Goal: Task Accomplishment & Management: Manage account settings

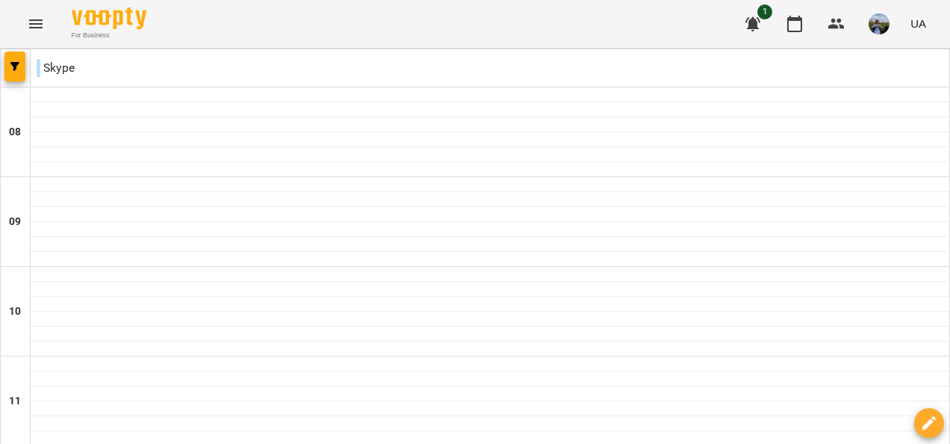
scroll to position [835, 0]
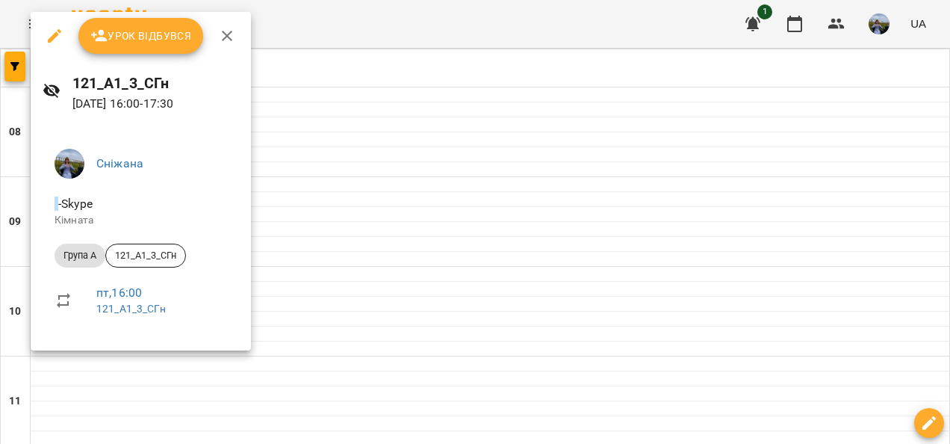
click at [140, 43] on span "Урок відбувся" at bounding box center [141, 36] width 102 height 18
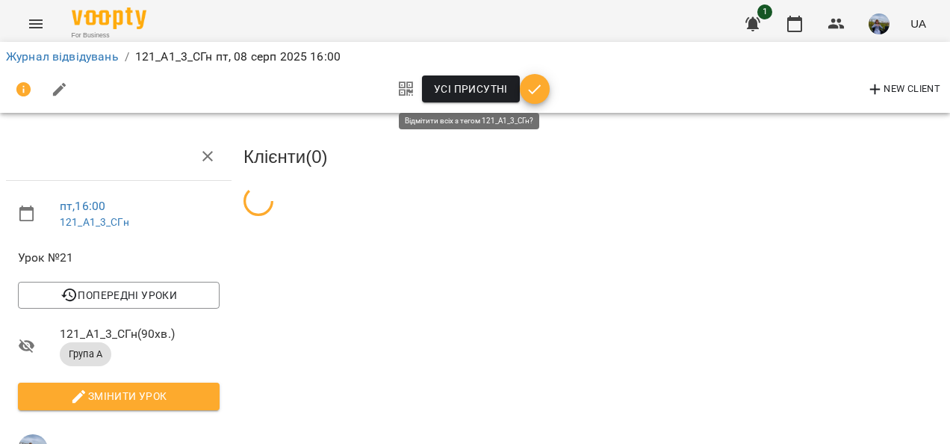
click at [473, 93] on span "Усі присутні" at bounding box center [471, 89] width 74 height 18
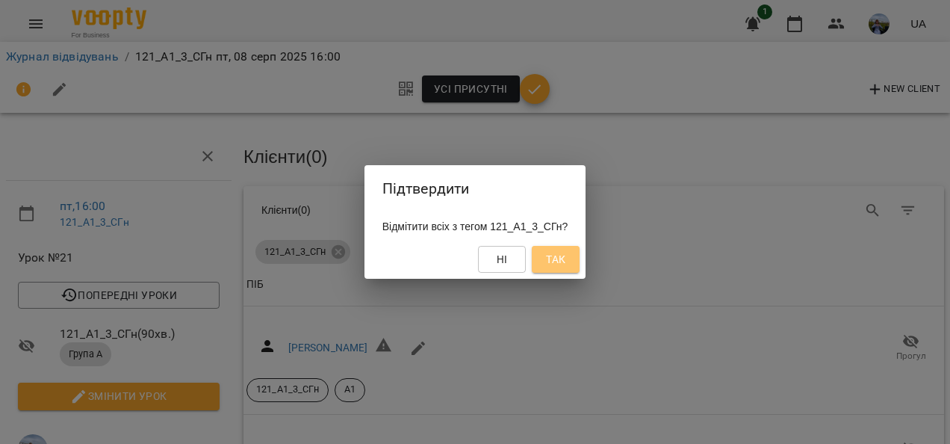
click at [566, 268] on span "Так" at bounding box center [555, 259] width 19 height 18
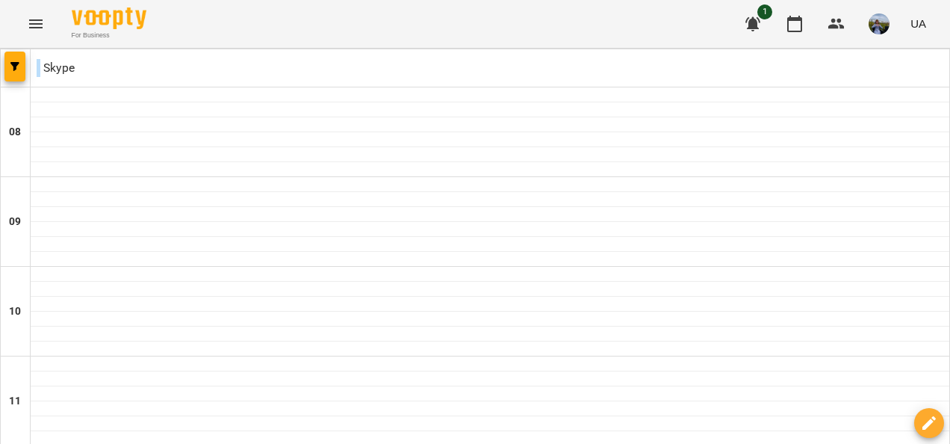
scroll to position [726, 0]
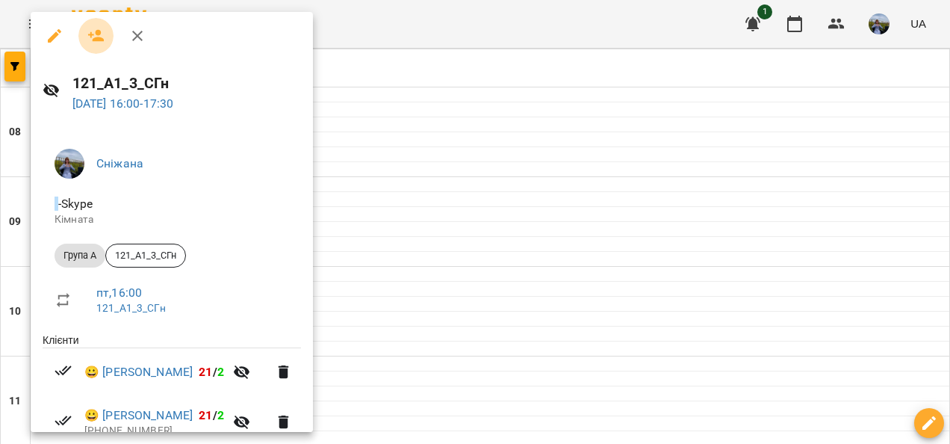
click at [94, 36] on icon "button" at bounding box center [96, 36] width 18 height 18
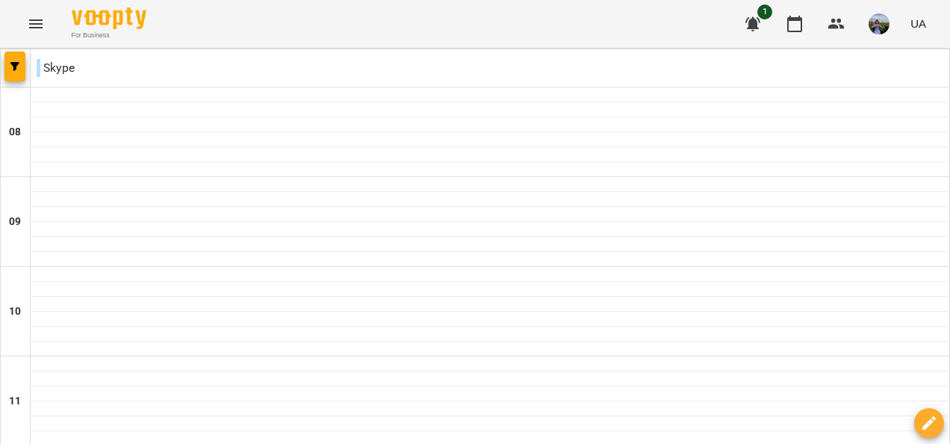
scroll to position [807, 0]
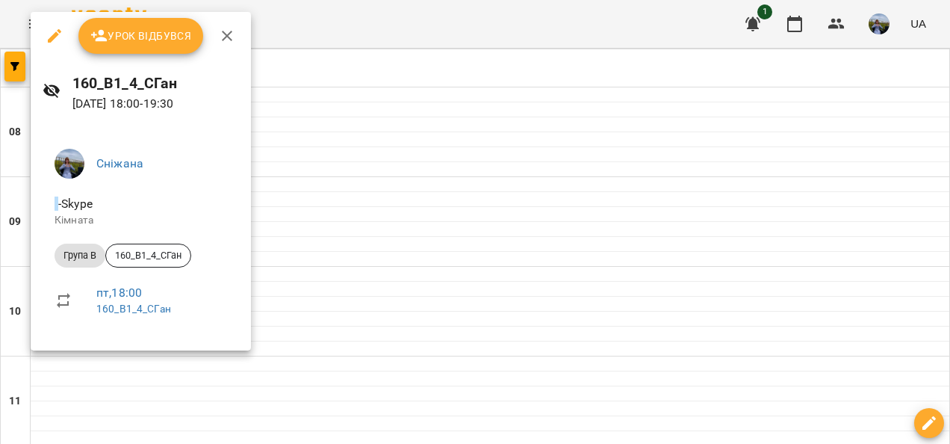
click at [93, 43] on icon "button" at bounding box center [99, 36] width 18 height 18
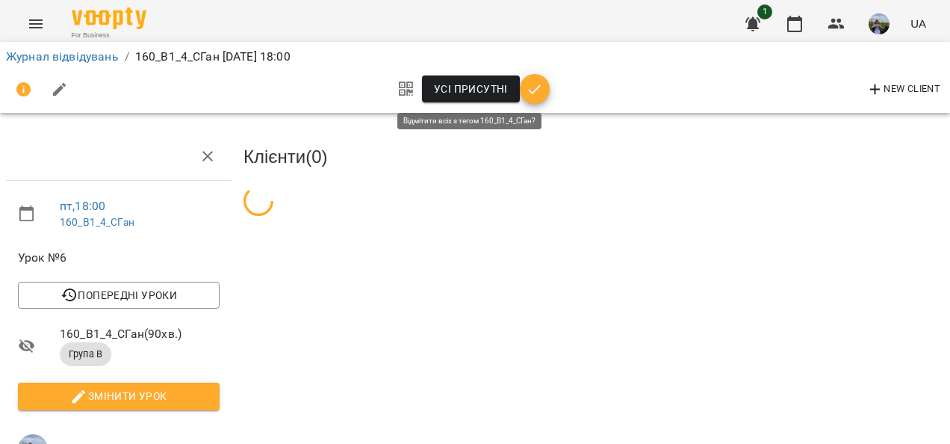
click at [459, 91] on span "Усі присутні" at bounding box center [471, 89] width 74 height 18
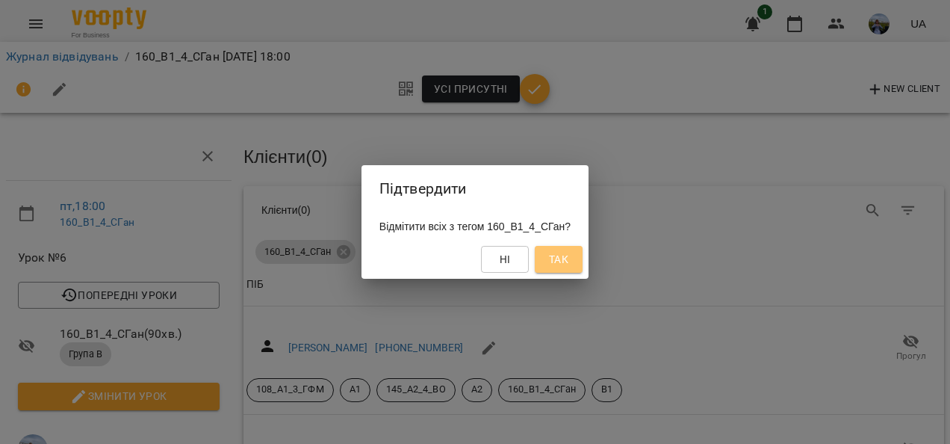
click at [569, 253] on span "Так" at bounding box center [558, 259] width 19 height 18
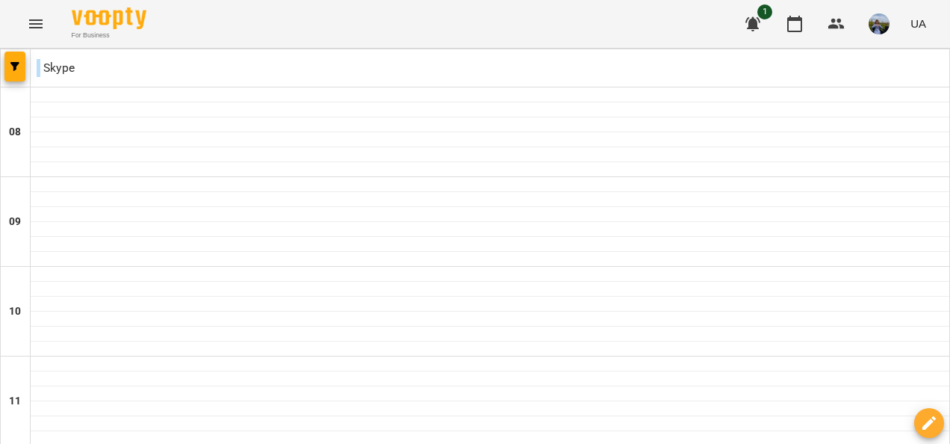
scroll to position [946, 0]
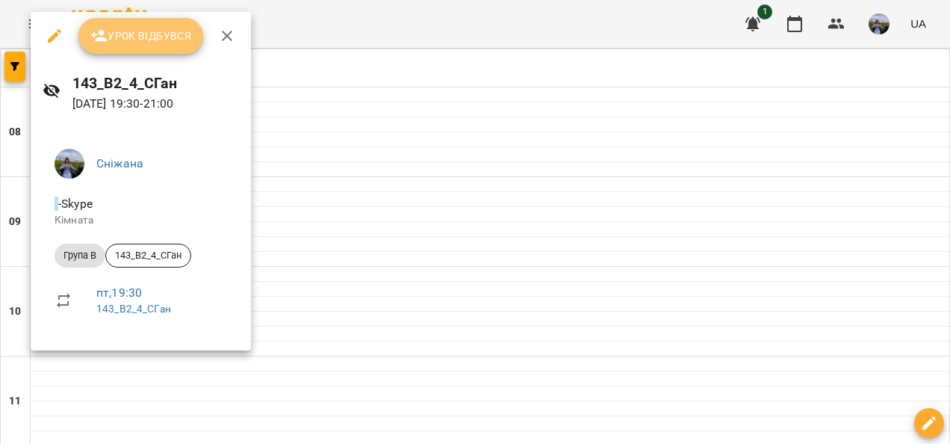
click at [139, 37] on span "Урок відбувся" at bounding box center [141, 36] width 102 height 18
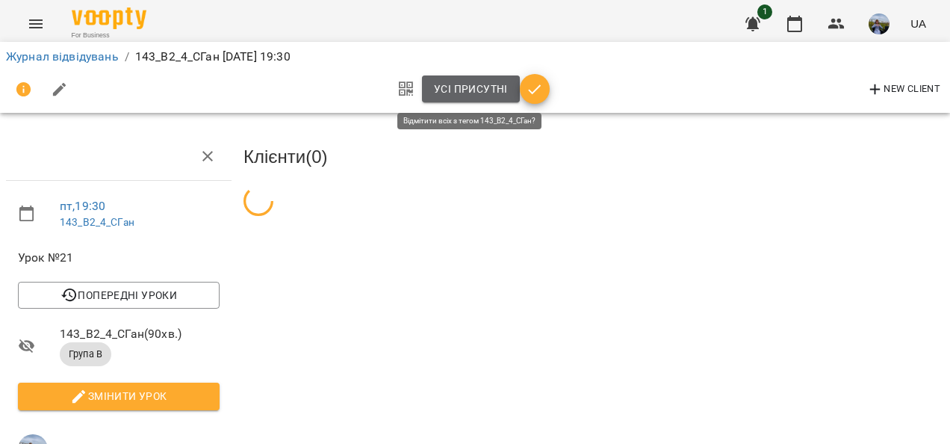
click at [445, 93] on span "Усі присутні" at bounding box center [471, 89] width 74 height 18
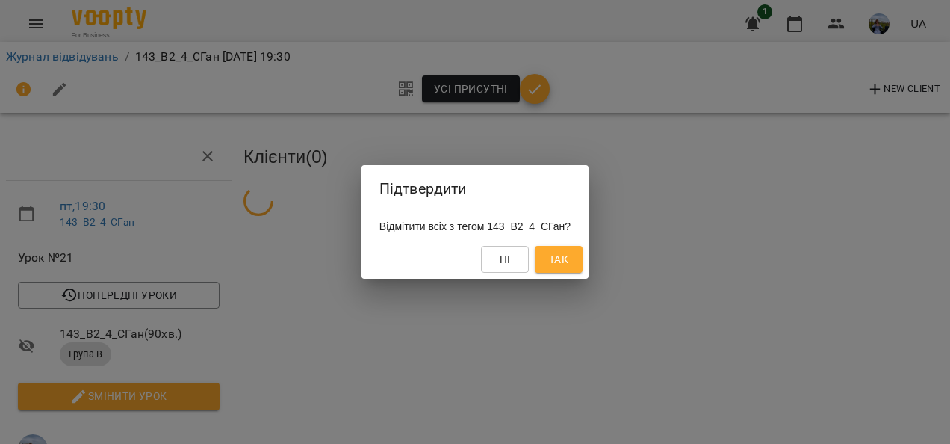
click at [583, 262] on button "Так" at bounding box center [559, 259] width 48 height 27
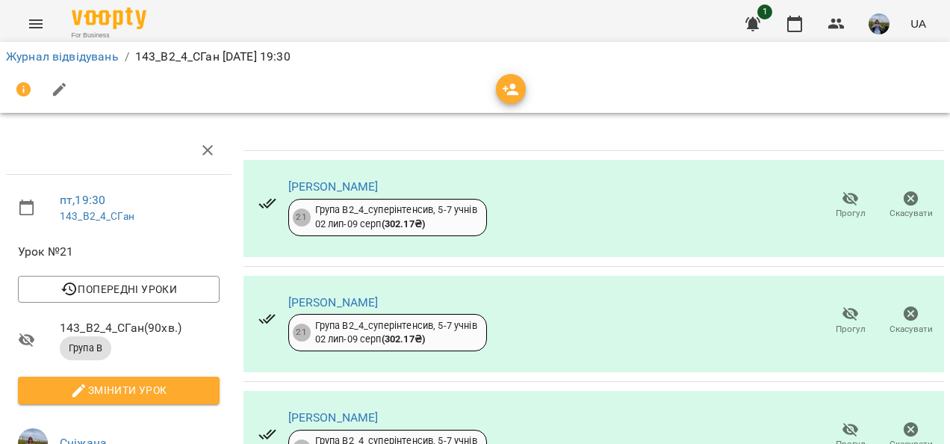
scroll to position [658, 0]
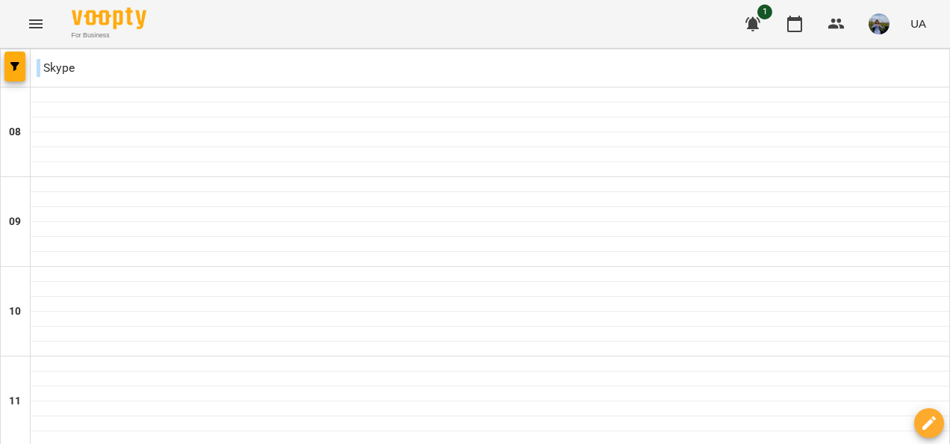
scroll to position [998, 0]
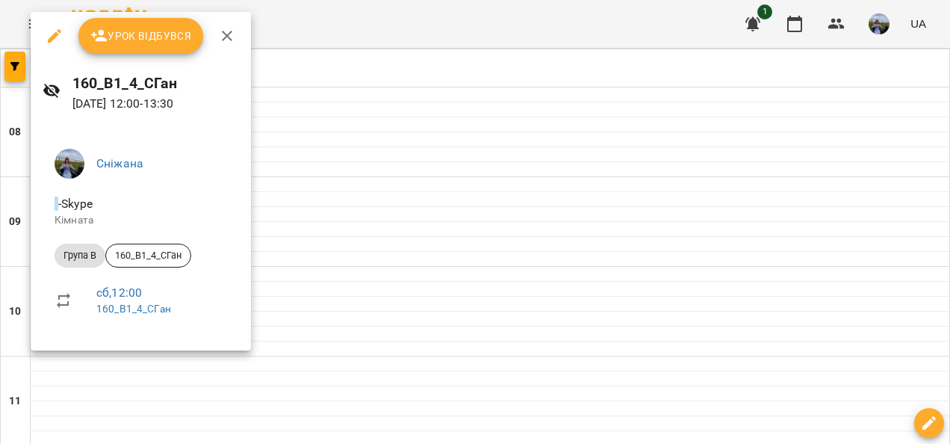
click at [116, 35] on span "Урок відбувся" at bounding box center [141, 36] width 102 height 18
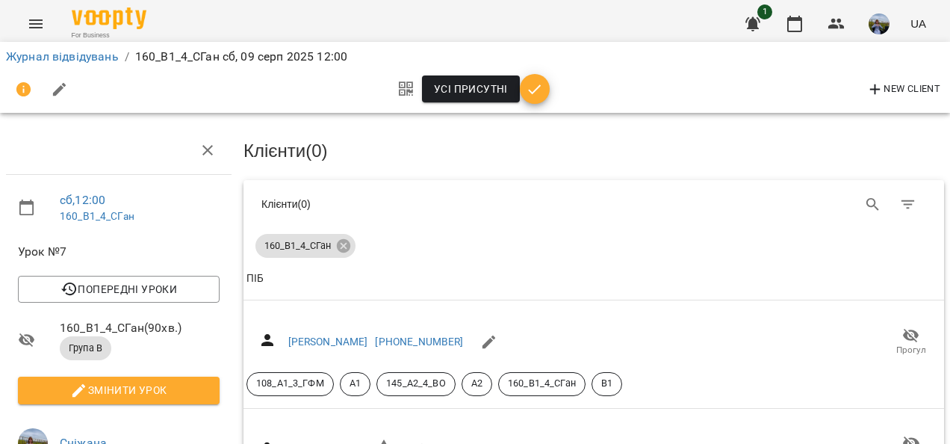
scroll to position [203, 0]
click at [475, 82] on span "Усі присутні" at bounding box center [471, 89] width 74 height 18
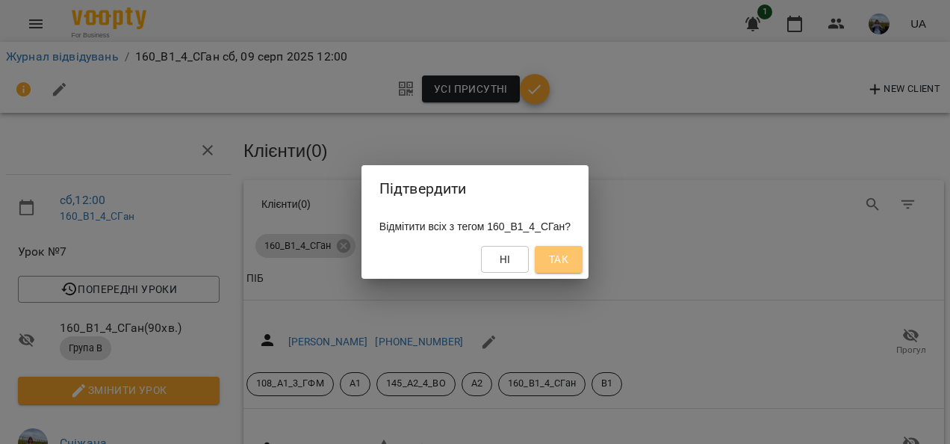
click at [569, 262] on span "Так" at bounding box center [558, 259] width 19 height 18
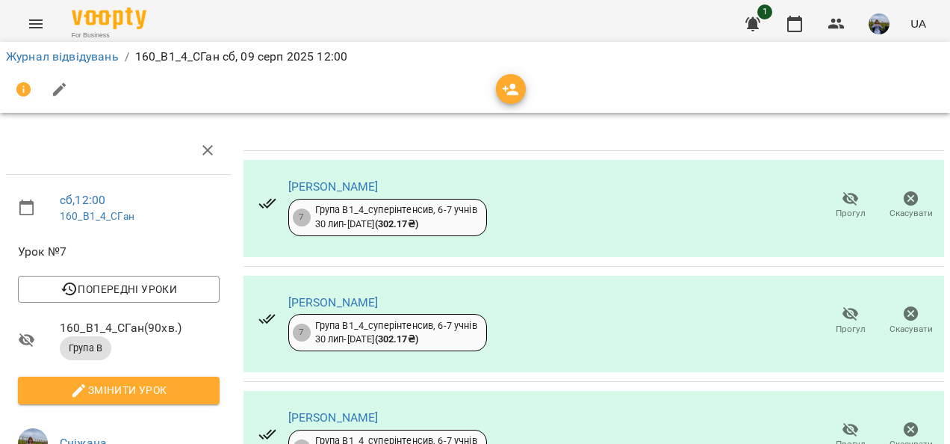
scroll to position [0, 0]
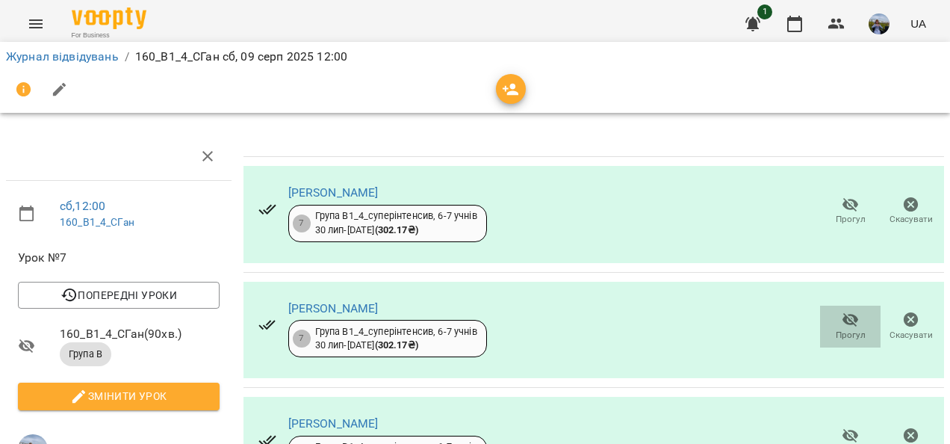
click at [844, 323] on icon "button" at bounding box center [851, 320] width 18 height 18
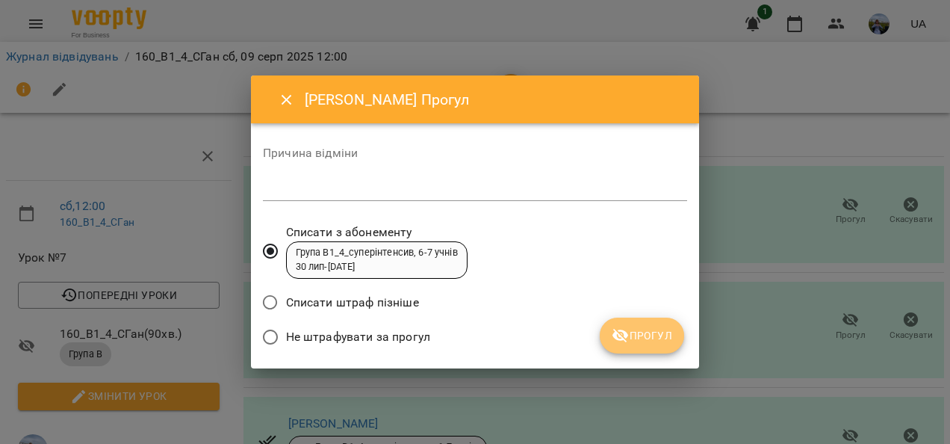
click at [631, 344] on span "Прогул" at bounding box center [642, 336] width 61 height 18
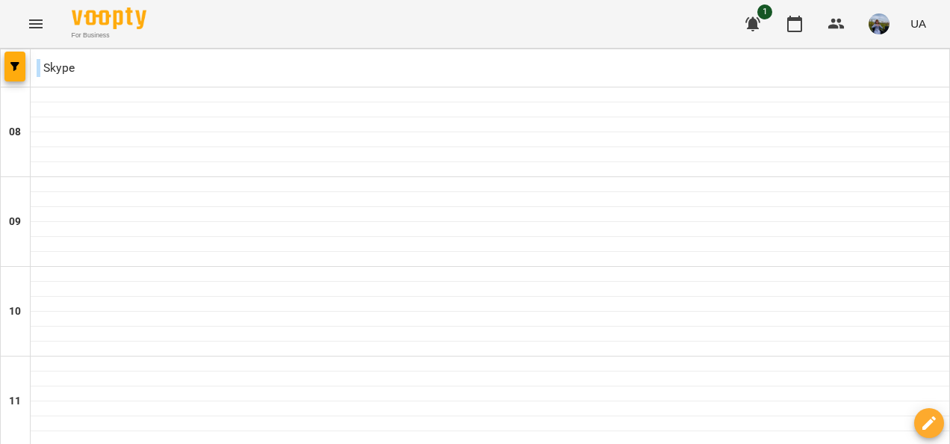
scroll to position [723, 0]
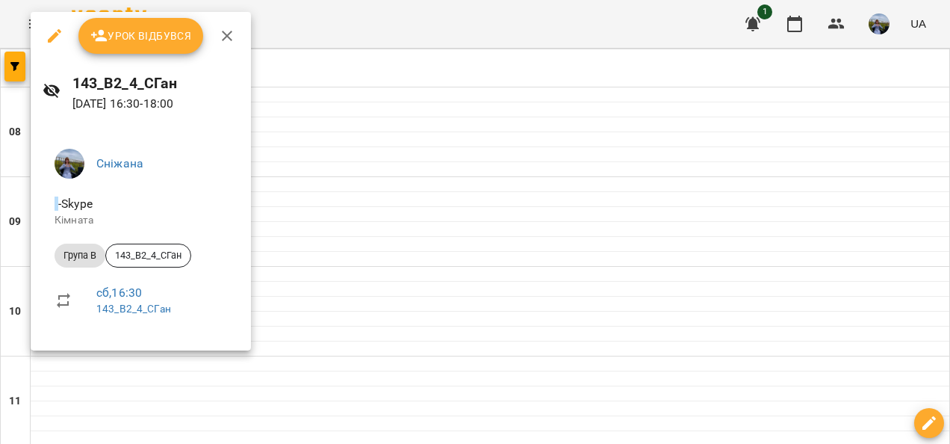
click at [117, 39] on span "Урок відбувся" at bounding box center [141, 36] width 102 height 18
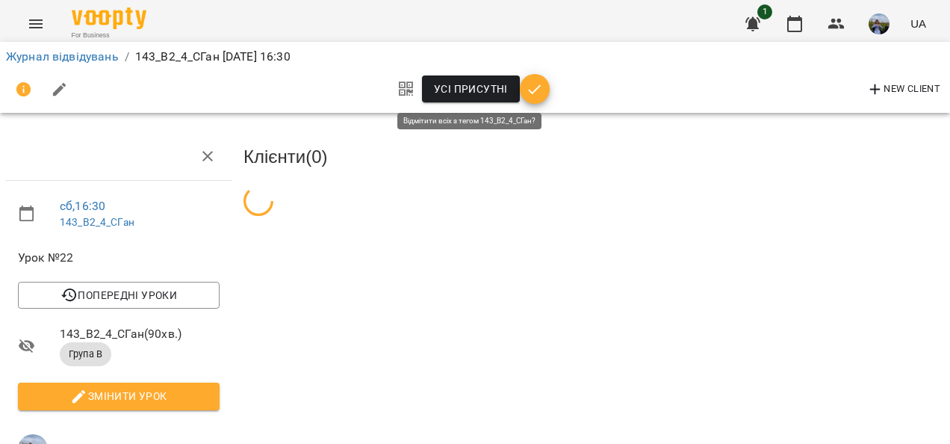
click at [475, 88] on span "Усі присутні" at bounding box center [471, 89] width 74 height 18
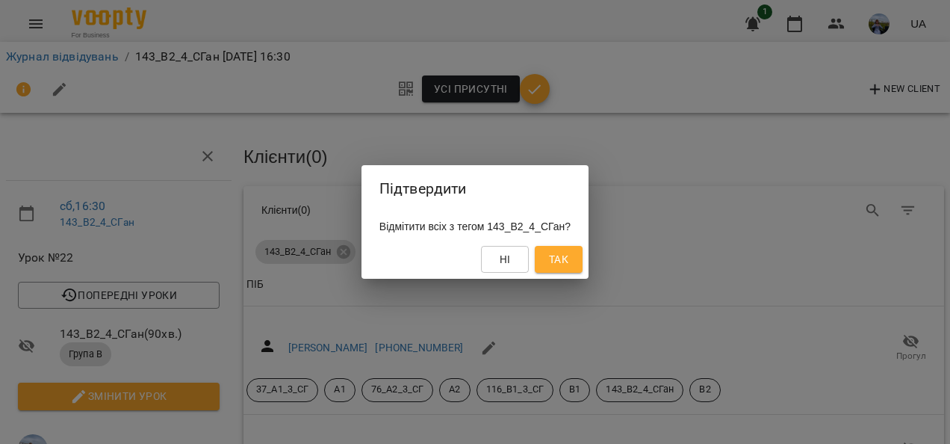
click at [569, 257] on span "Так" at bounding box center [558, 259] width 19 height 18
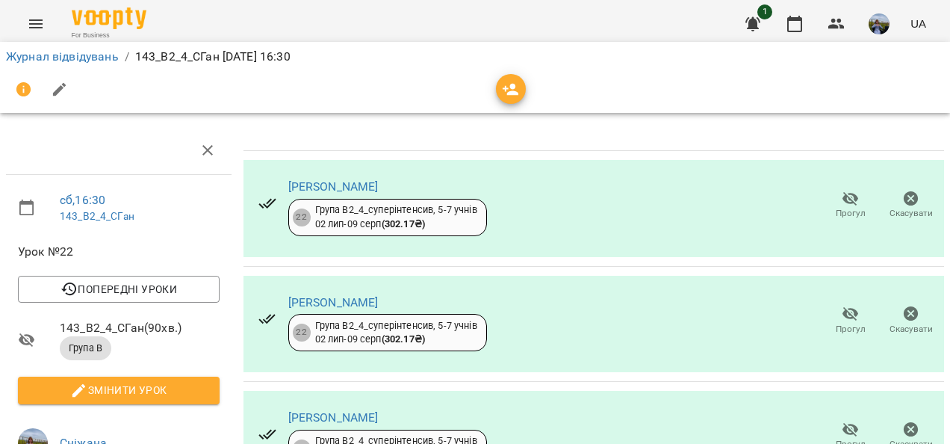
scroll to position [108, 0]
click at [836, 323] on span "Прогул" at bounding box center [851, 329] width 30 height 13
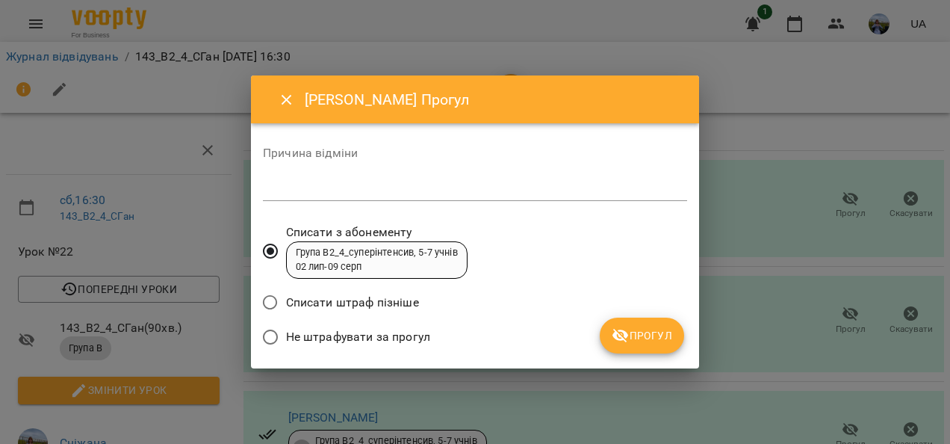
click at [653, 329] on span "Прогул" at bounding box center [642, 336] width 61 height 18
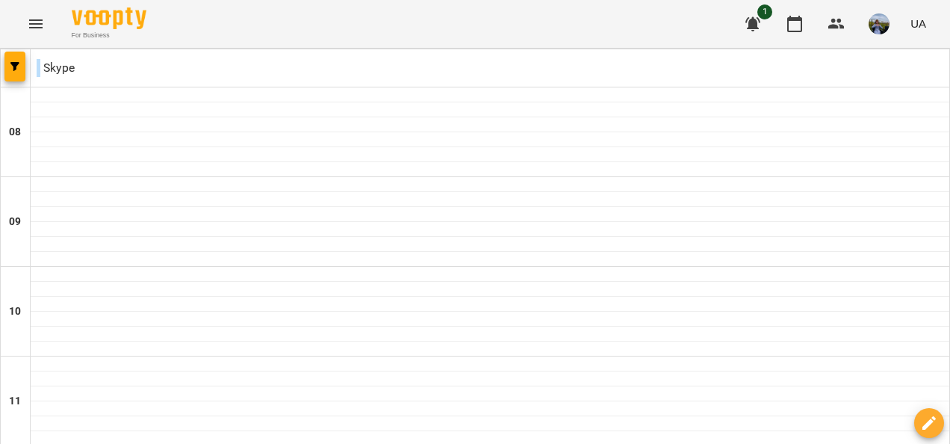
type input "**********"
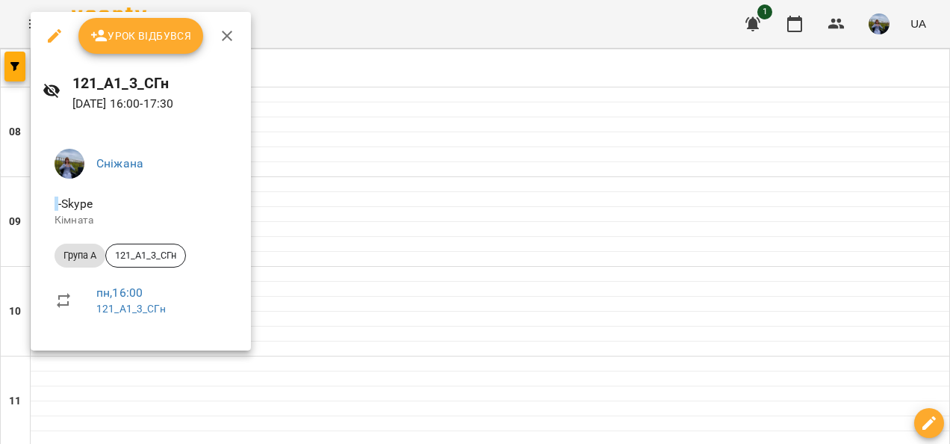
click at [129, 38] on span "Урок відбувся" at bounding box center [141, 36] width 102 height 18
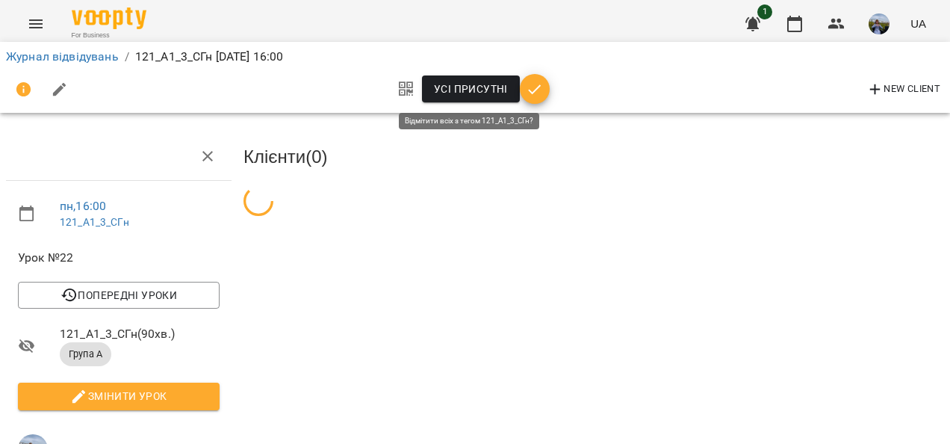
click at [481, 85] on span "Усі присутні" at bounding box center [471, 89] width 74 height 18
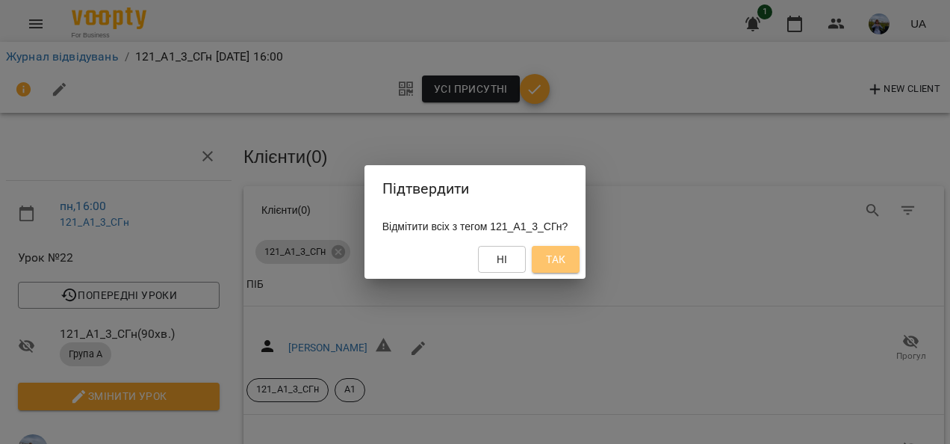
click at [566, 259] on span "Так" at bounding box center [555, 259] width 19 height 18
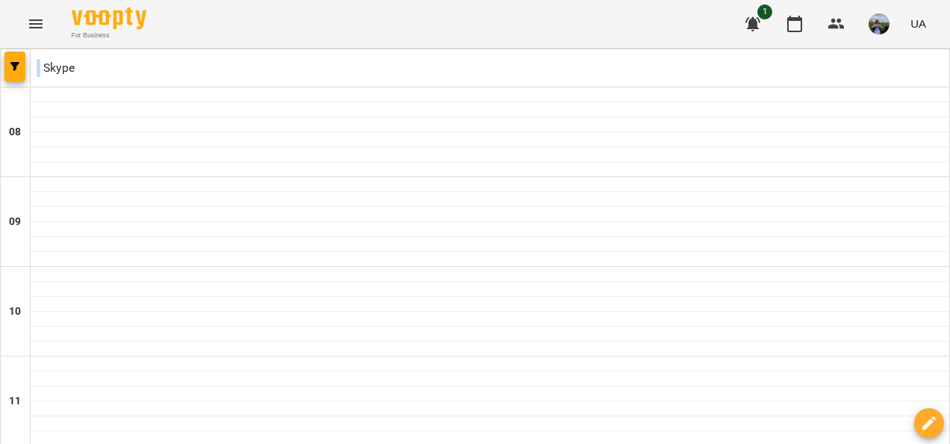
scroll to position [998, 0]
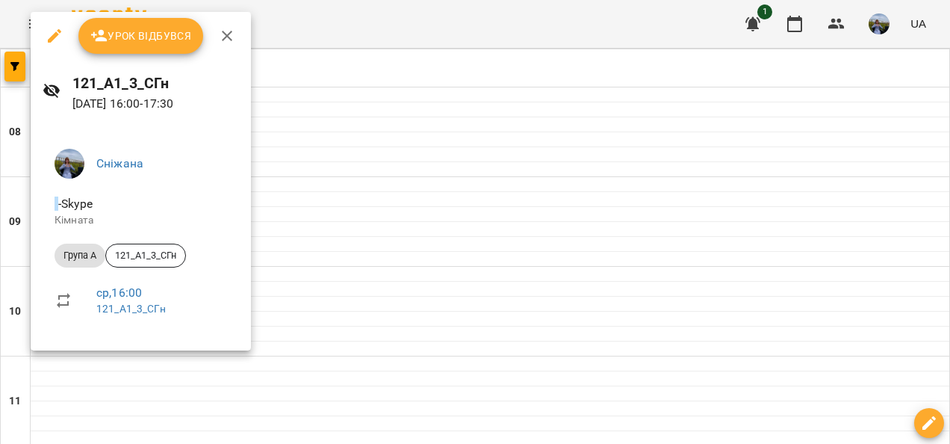
click at [170, 49] on button "Урок відбувся" at bounding box center [141, 36] width 126 height 36
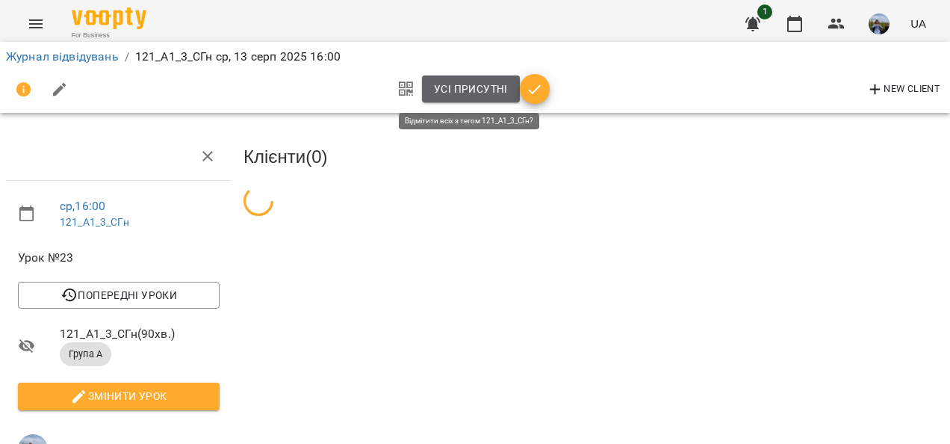
click at [466, 93] on span "Усі присутні" at bounding box center [471, 89] width 74 height 18
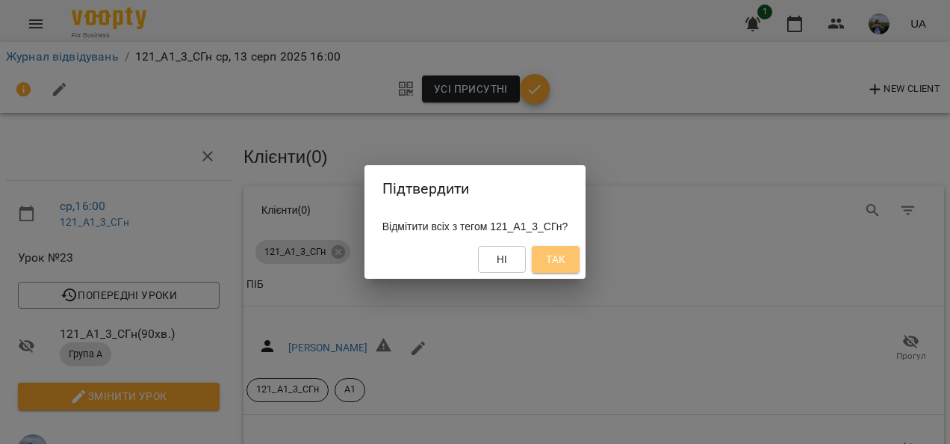
click at [563, 266] on span "Так" at bounding box center [555, 259] width 19 height 18
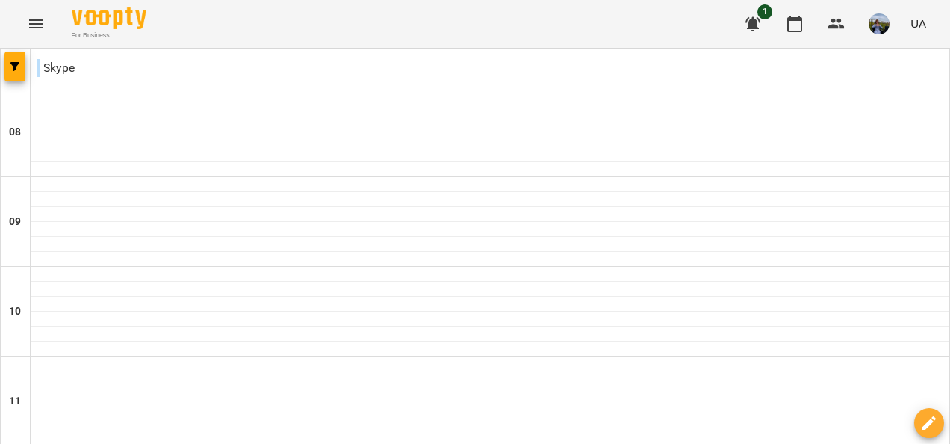
scroll to position [795, 0]
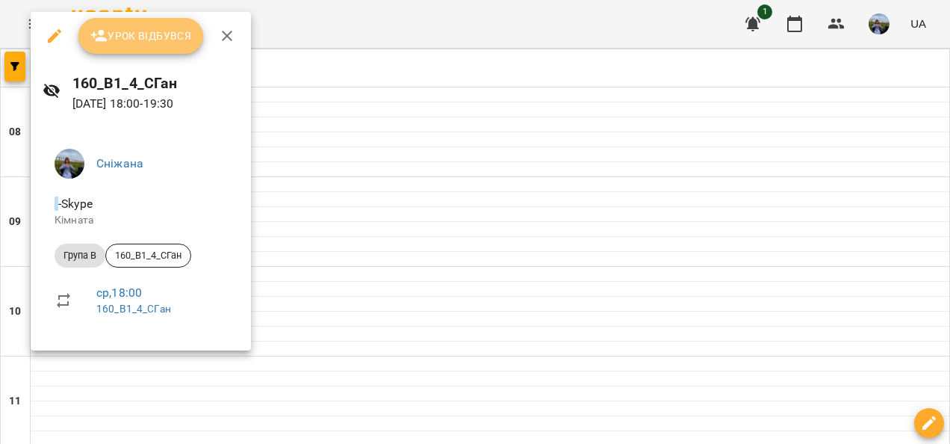
click at [125, 41] on span "Урок відбувся" at bounding box center [141, 36] width 102 height 18
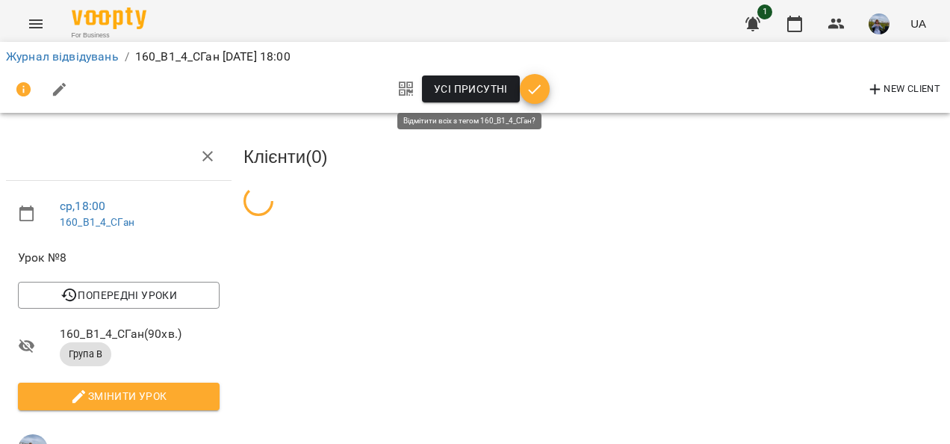
click at [460, 91] on span "Усі присутні" at bounding box center [471, 89] width 74 height 18
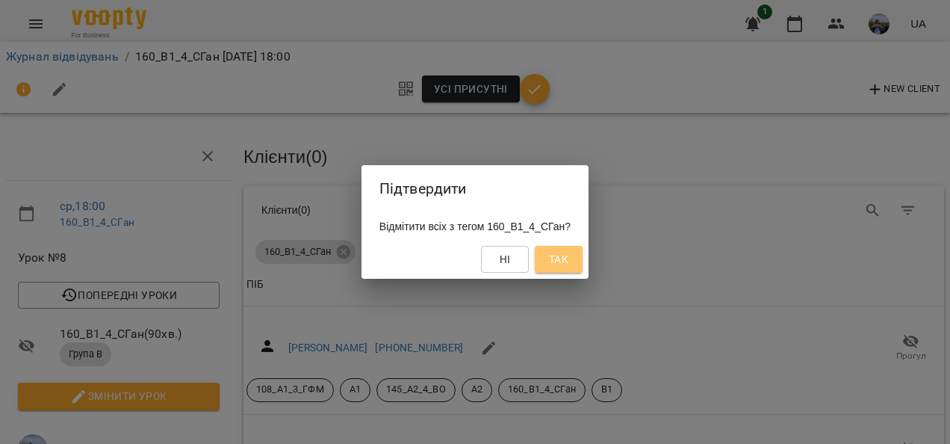
click at [569, 257] on span "Так" at bounding box center [558, 259] width 19 height 18
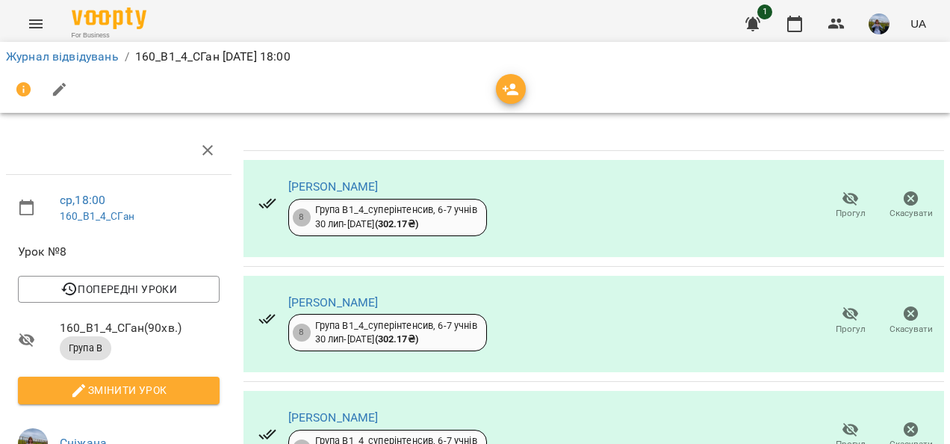
scroll to position [169, 0]
click at [836, 323] on span "Прогул" at bounding box center [851, 329] width 30 height 13
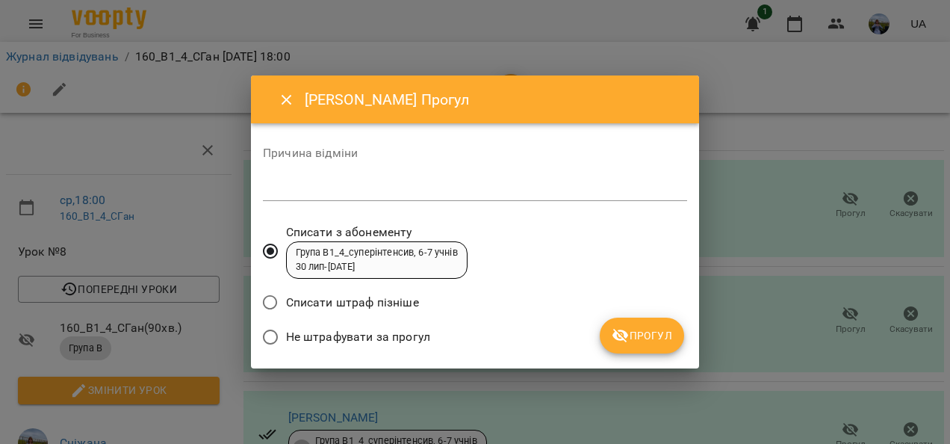
click at [671, 335] on span "Прогул" at bounding box center [642, 336] width 61 height 18
